Goal: Task Accomplishment & Management: Use online tool/utility

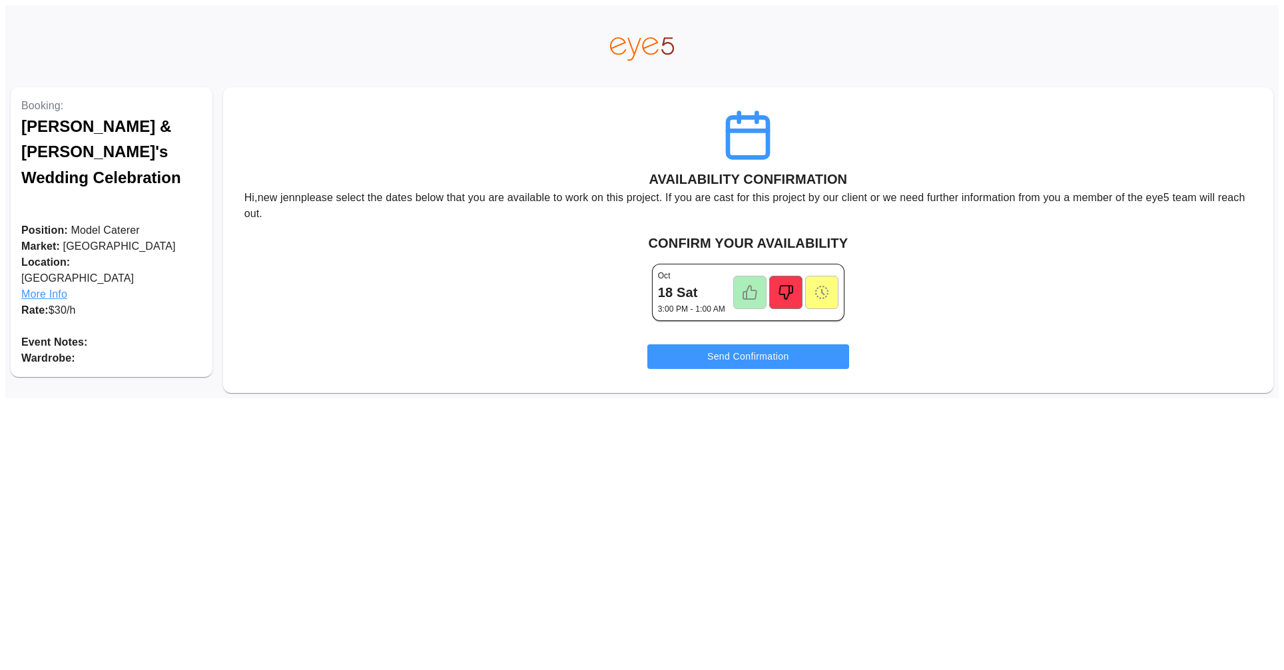
click at [787, 291] on icon at bounding box center [786, 292] width 16 height 16
click at [780, 288] on icon at bounding box center [785, 292] width 13 height 13
click at [742, 290] on icon at bounding box center [750, 292] width 16 height 16
click at [782, 291] on icon at bounding box center [786, 292] width 16 height 16
click at [771, 358] on button "Send Confirmation" at bounding box center [748, 356] width 202 height 25
